Goal: Book appointment/travel/reservation

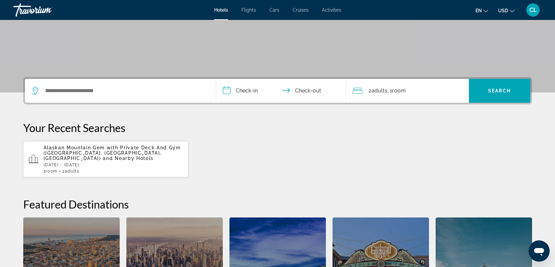
scroll to position [97, 0]
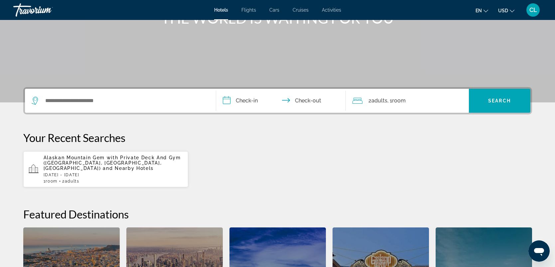
click at [74, 158] on span "Alaskan Mountain Gem with Private Deck And Gym ([GEOGRAPHIC_DATA], [GEOGRAPHIC_…" at bounding box center [112, 163] width 137 height 16
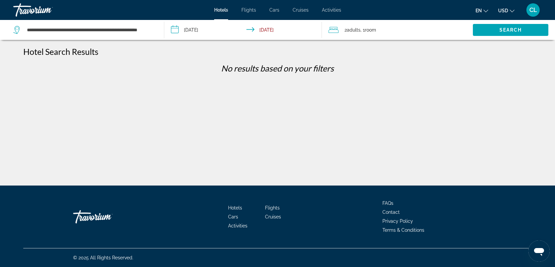
click at [301, 9] on span "Cruises" at bounding box center [301, 9] width 16 height 5
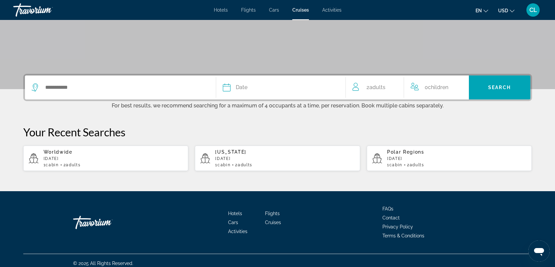
scroll to position [115, 0]
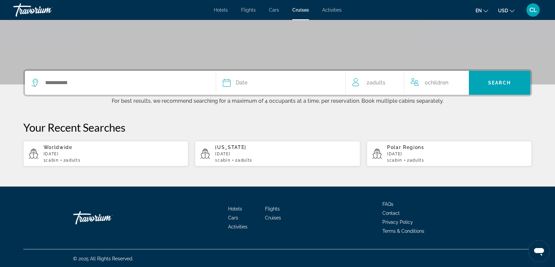
click at [227, 150] on div "[US_STATE] [DATE] 1 cabin 2 Adult Adults" at bounding box center [285, 154] width 140 height 18
type input "******"
